Goal: Check status: Check status

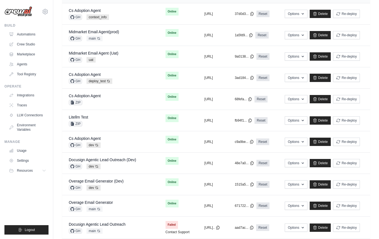
scroll to position [138, 0]
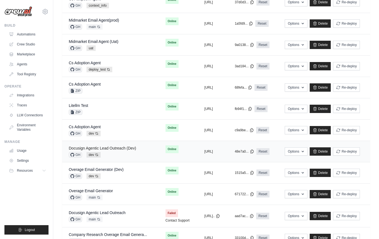
click at [124, 147] on link "Docusign Agentic Lead Outreach (Dev)" at bounding box center [102, 148] width 67 height 4
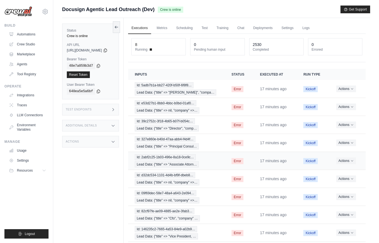
scroll to position [43, 0]
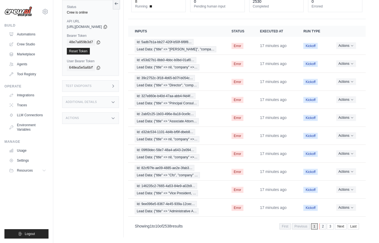
click at [322, 228] on link "2" at bounding box center [322, 227] width 7 height 6
click at [322, 228] on link "3" at bounding box center [322, 227] width 7 height 6
click at [322, 228] on link "4" at bounding box center [322, 227] width 7 height 6
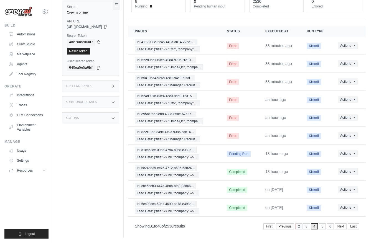
click at [297, 228] on link "2" at bounding box center [298, 227] width 7 height 6
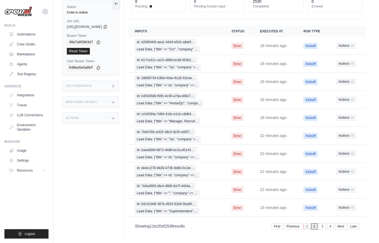
click at [305, 227] on link "1" at bounding box center [306, 227] width 7 height 6
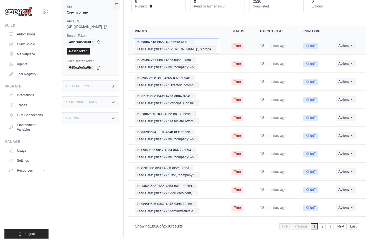
click at [217, 44] on div "Id: 5adb7b1a-bb27-420f-b50f-6f8f8… Lead Data: {"title" => "Landman", "compa…" at bounding box center [176, 45] width 83 height 13
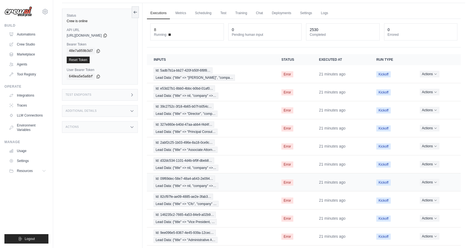
scroll to position [0, 0]
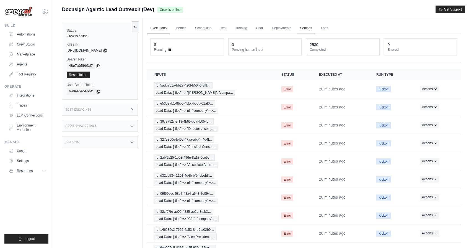
click at [303, 30] on link "Settings" at bounding box center [306, 28] width 19 height 12
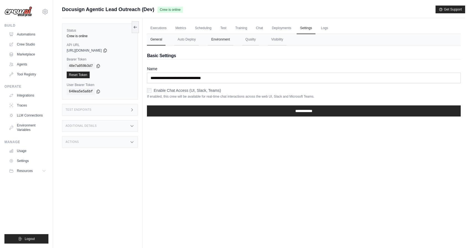
click at [218, 44] on button "Environment" at bounding box center [220, 40] width 25 height 12
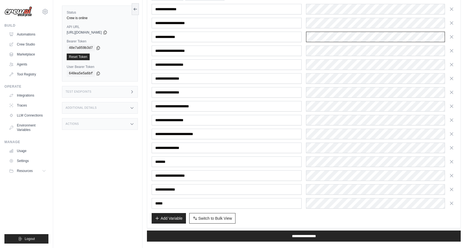
scroll to position [102, 0]
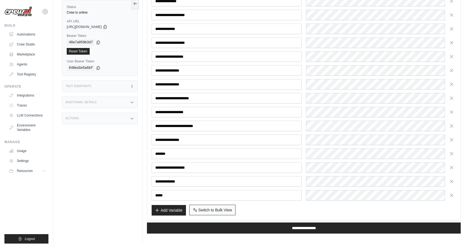
click at [214, 209] on span "Switch to Bulk View" at bounding box center [216, 210] width 34 height 6
type textarea "**********"
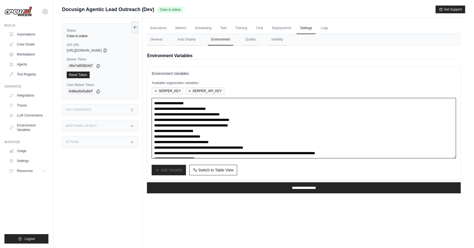
click at [297, 114] on textarea "**********" at bounding box center [304, 128] width 305 height 60
click at [298, 119] on textarea "**********" at bounding box center [304, 128] width 305 height 60
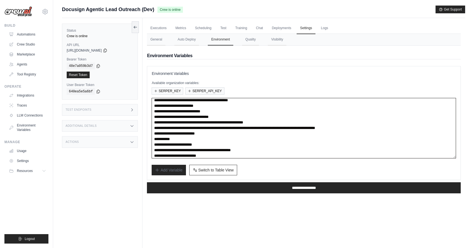
scroll to position [28, 0]
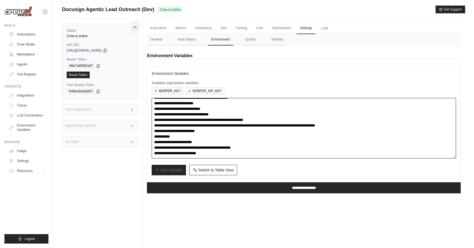
click at [232, 151] on textarea "**********" at bounding box center [304, 128] width 305 height 60
click at [23, 30] on link "Automations" at bounding box center [28, 34] width 42 height 9
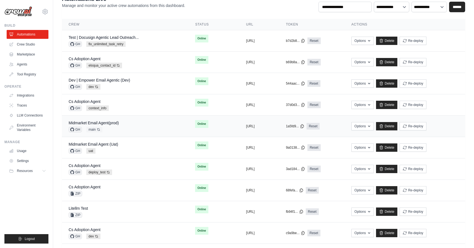
scroll to position [35, 0]
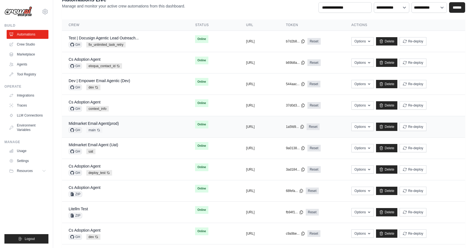
click at [126, 87] on div "GH dev Auto-deploy enabled" at bounding box center [99, 87] width 61 height 6
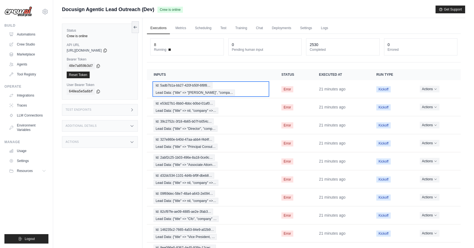
click at [251, 95] on div "Id: 5adb7b1a-bb27-420f-b50f-6f8f8… Lead Data: {"title" => "Landman", "compa…" at bounding box center [211, 88] width 115 height 13
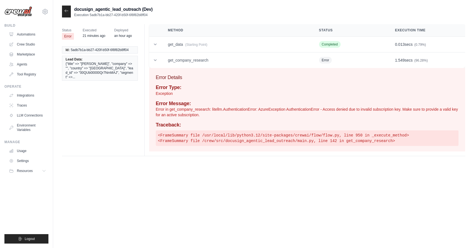
click at [257, 106] on p "Error in get_company_research: litellm.AuthenticationError: AzureException Auth…" at bounding box center [307, 111] width 303 height 11
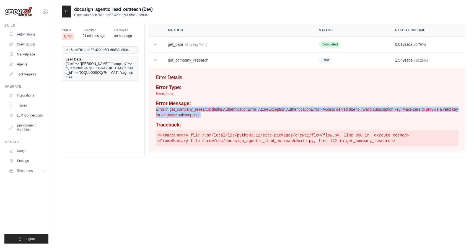
copy div "Error in get_company_research: litellm.AuthenticationError: AzureException Auth…"
click at [69, 9] on div at bounding box center [66, 12] width 9 height 12
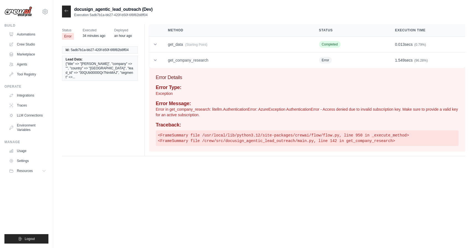
click at [66, 12] on icon at bounding box center [66, 11] width 4 height 4
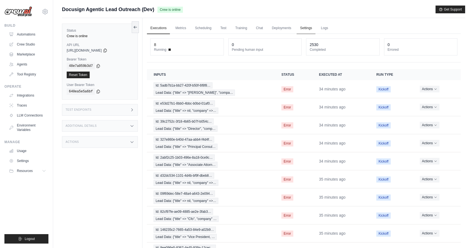
click at [305, 29] on link "Settings" at bounding box center [306, 28] width 19 height 12
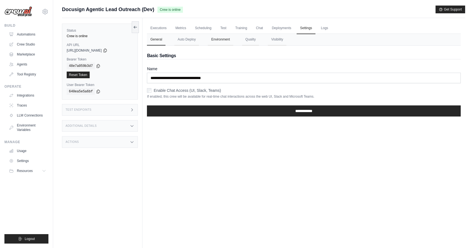
click at [224, 37] on button "Environment" at bounding box center [220, 40] width 25 height 12
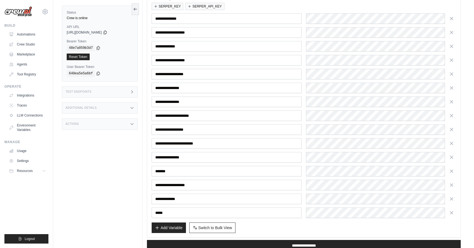
scroll to position [88, 0]
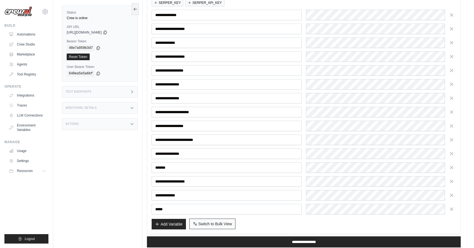
click at [227, 224] on span "Switch to Bulk View" at bounding box center [216, 224] width 34 height 6
type textarea "**********"
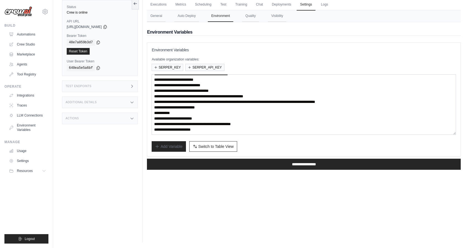
scroll to position [27, 0]
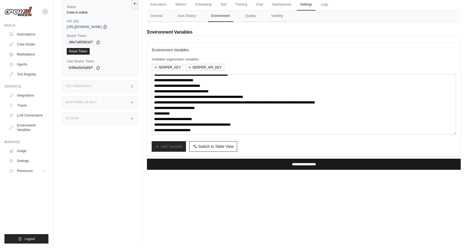
click at [253, 161] on input "**********" at bounding box center [304, 163] width 314 height 11
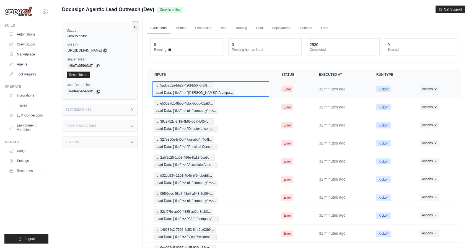
click at [238, 89] on div "Id: 5adb7b1a-bb27-420f-b50f-6f8f8… Lead Data: {"title" => "[PERSON_NAME]", "com…" at bounding box center [211, 88] width 115 height 13
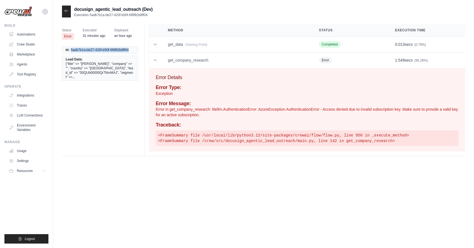
drag, startPoint x: 129, startPoint y: 49, endPoint x: 71, endPoint y: 49, distance: 57.9
click at [71, 49] on li "Id: 5adb7b1a-bb27-420f-b50f-6f8f82b8ff04" at bounding box center [100, 49] width 76 height 7
copy span "5adb7b1a-bb27-420f-b50f-6f8f82b8ff04"
click at [26, 37] on link "Automations" at bounding box center [28, 34] width 42 height 9
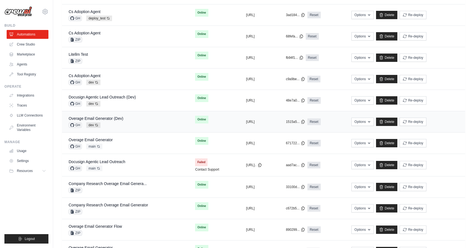
scroll to position [196, 0]
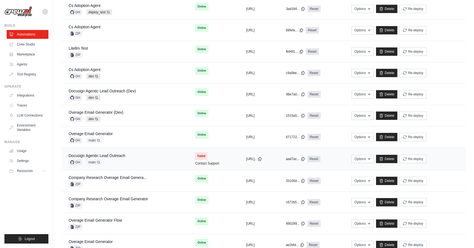
click at [150, 157] on div "Docusign Agentic Lead Outreach GH main Auto-deploy enabled" at bounding box center [125, 159] width 113 height 12
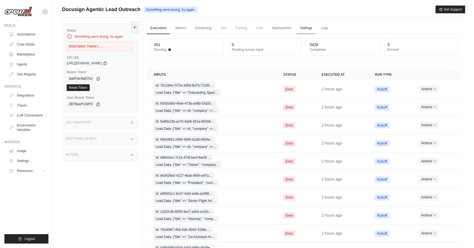
click at [302, 25] on link "Settings" at bounding box center [306, 28] width 19 height 12
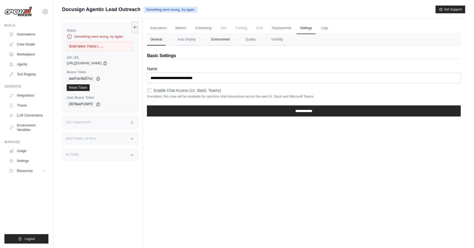
click at [212, 41] on button "Environment" at bounding box center [220, 40] width 25 height 12
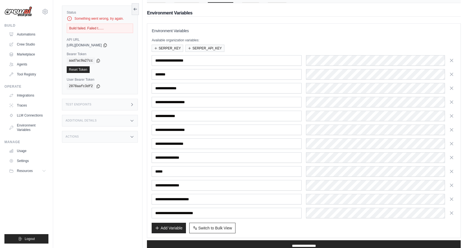
scroll to position [42, 0]
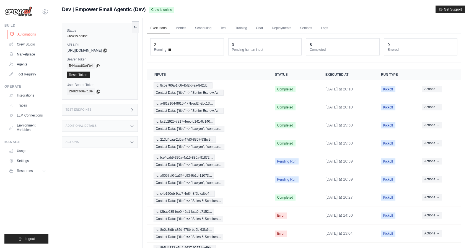
click at [24, 34] on link "Automations" at bounding box center [28, 34] width 42 height 9
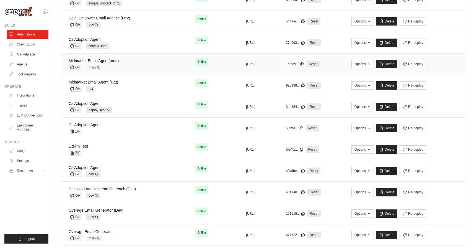
scroll to position [98, 0]
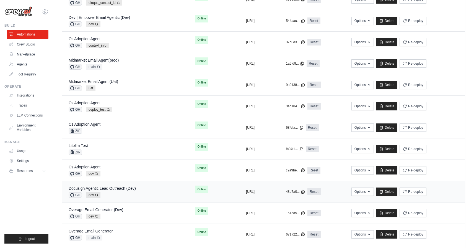
click at [151, 190] on div "Docusign Agentic Lead Outreach (Dev) GH dev Auto-deploy enabled" at bounding box center [125, 191] width 113 height 12
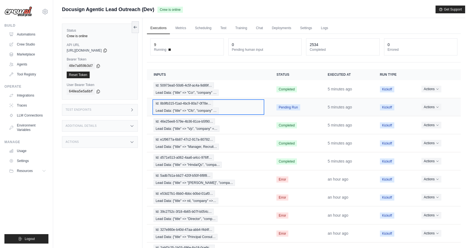
click at [225, 109] on div "Id: 8b9fb315-f1ad-4bc9-80a7-0f78e… Lead Data: {"title" => "Cfo", "company" …" at bounding box center [209, 106] width 110 height 13
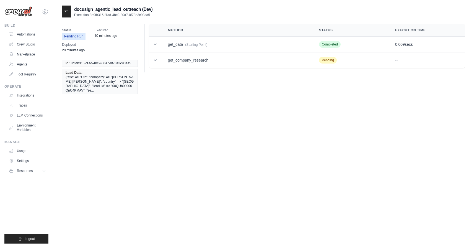
drag, startPoint x: 152, startPoint y: 15, endPoint x: 89, endPoint y: 16, distance: 62.3
click at [89, 16] on p "Execution 8b9fb315-f1ad-4bc9-80a7-0f78e3c93aa5" at bounding box center [113, 15] width 78 height 4
copy p "8b9fb315-f1ad-4bc9-80a7-0f78e3c93aa5"
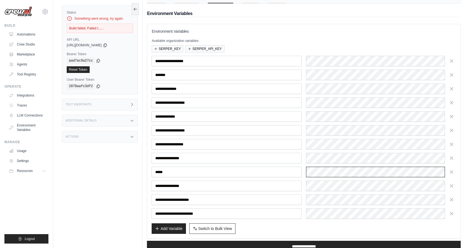
scroll to position [31, 0]
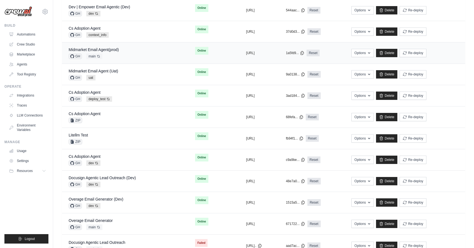
scroll to position [112, 0]
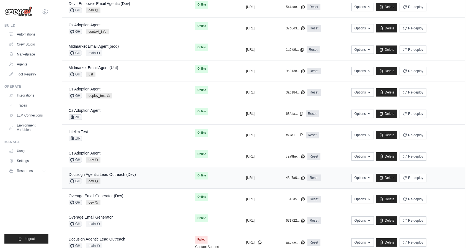
click at [149, 182] on div "Docusign Agentic Lead Outreach (Dev) GH dev Auto-deploy enabled" at bounding box center [125, 177] width 113 height 12
